Goal: Transaction & Acquisition: Obtain resource

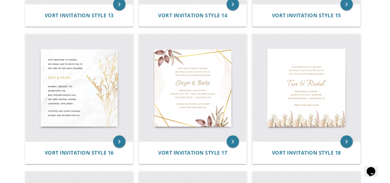
scroll to position [792, 0]
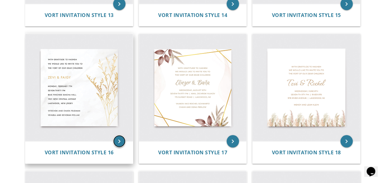
click at [120, 144] on icon "keyboard_arrow_right" at bounding box center [119, 141] width 12 height 12
click at [117, 143] on icon "keyboard_arrow_right" at bounding box center [119, 141] width 12 height 12
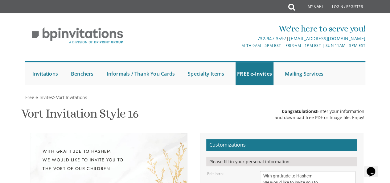
click at [292, 171] on textarea "With gratitude to Hashem We would like to invite you to The vort of our children" at bounding box center [308, 182] width 96 height 23
type textarea "With gratitude to Hashem We would like to invite you to The vort of our dear ch…"
type textarea "Z"
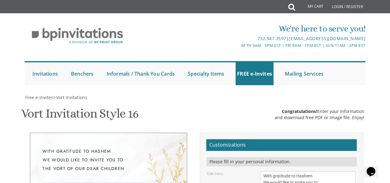
type textarea "tzvi & rochel leah"
paste textarea
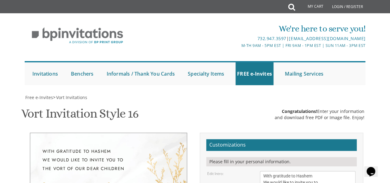
paste textarea "•"
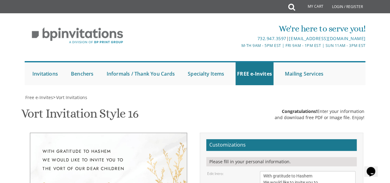
type textarea "Wednesday, september 10 eight o'clock kaytt • 6811 park heights ave baltimore, …"
drag, startPoint x: 261, startPoint y: 143, endPoint x: 337, endPoint y: 166, distance: 79.4
type textarea "dovid and hennie neumann tuvia and yehudis danziger"
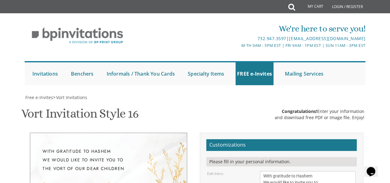
type input "brochieneumann@gmail.com"
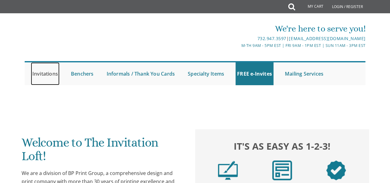
click at [45, 76] on link "Invitations" at bounding box center [45, 73] width 29 height 23
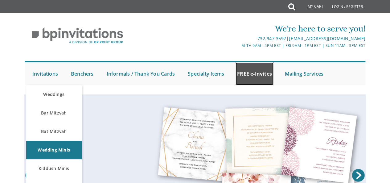
click at [253, 74] on link "FREE e-Invites" at bounding box center [254, 73] width 38 height 23
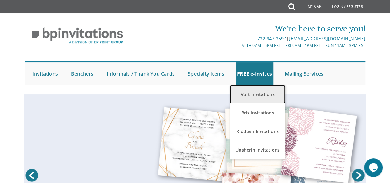
click at [262, 93] on link "Vort Invitations" at bounding box center [256, 94] width 55 height 18
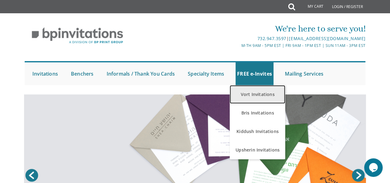
click at [263, 93] on link "Vort Invitations" at bounding box center [256, 94] width 55 height 18
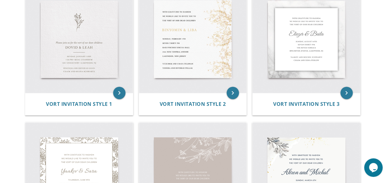
scroll to position [156, 0]
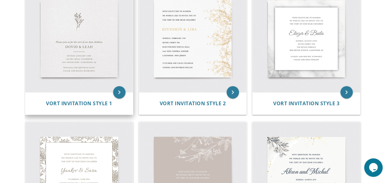
click at [85, 50] on img at bounding box center [78, 38] width 107 height 107
